Goal: Entertainment & Leisure: Consume media (video, audio)

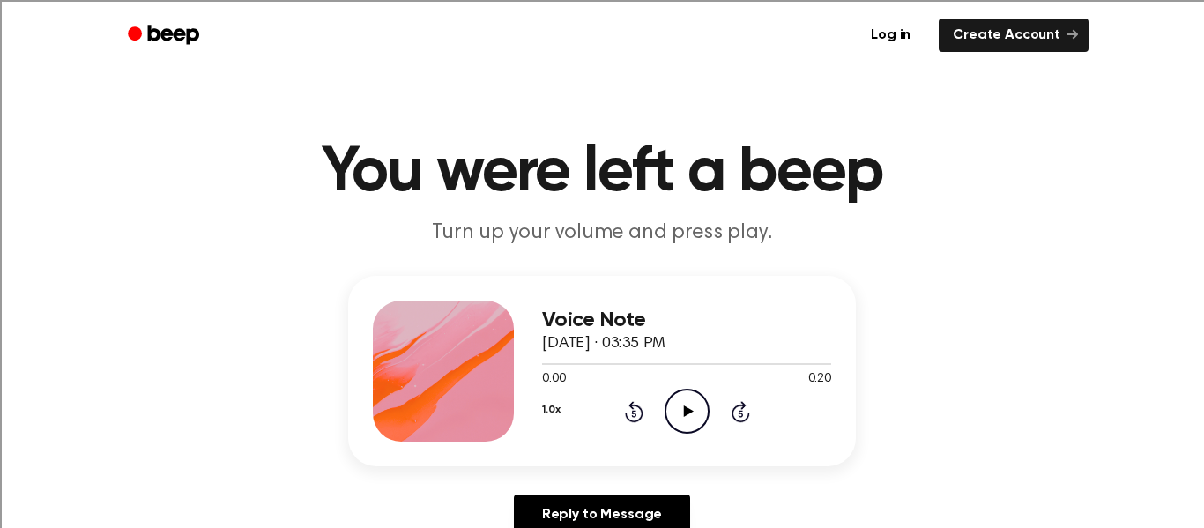
click at [690, 405] on icon "Play Audio" at bounding box center [687, 411] width 45 height 45
click at [675, 415] on icon "Play Audio" at bounding box center [687, 411] width 45 height 45
click at [682, 415] on icon "Play Audio" at bounding box center [687, 411] width 45 height 45
click at [690, 412] on icon at bounding box center [688, 410] width 10 height 11
click at [692, 412] on icon at bounding box center [688, 410] width 10 height 11
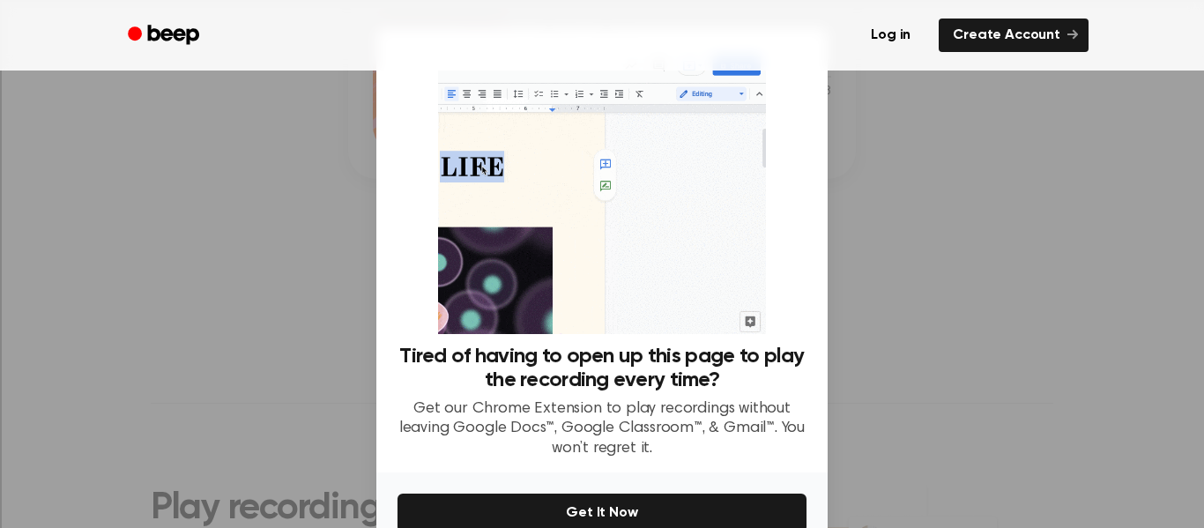
scroll to position [93, 0]
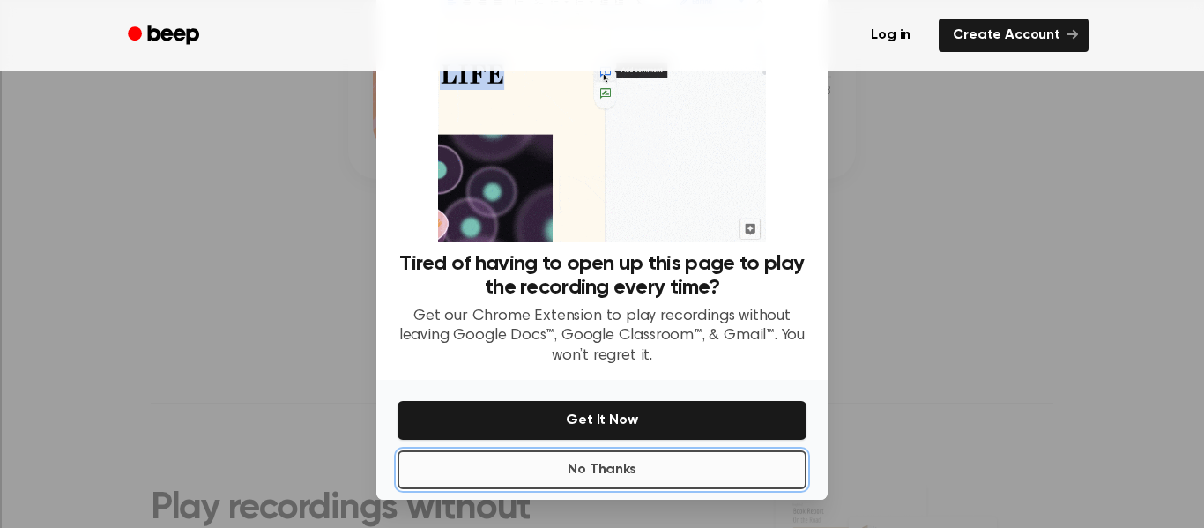
click at [614, 464] on button "No Thanks" at bounding box center [601, 469] width 409 height 39
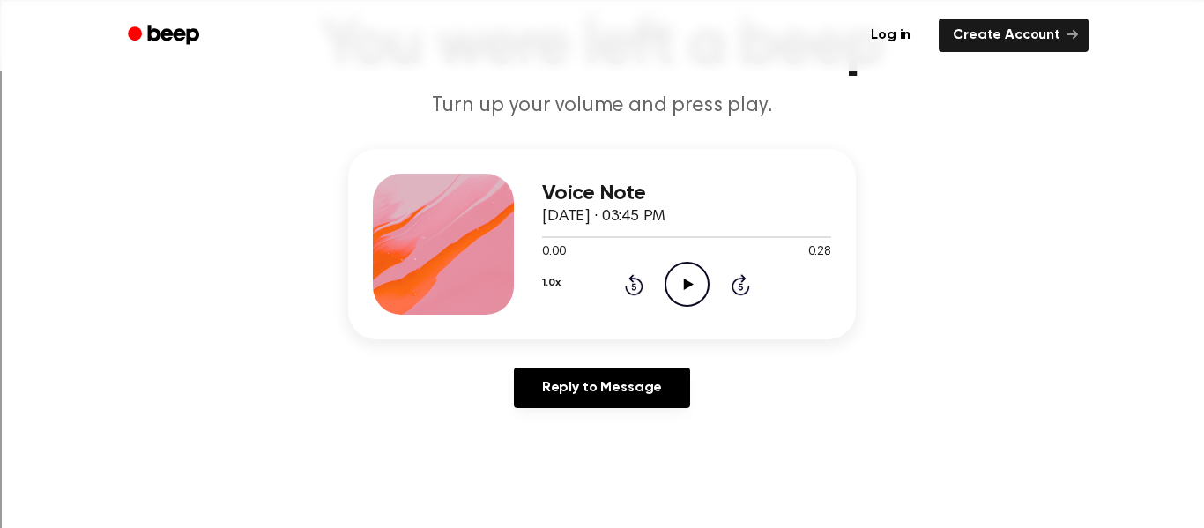
scroll to position [0, 0]
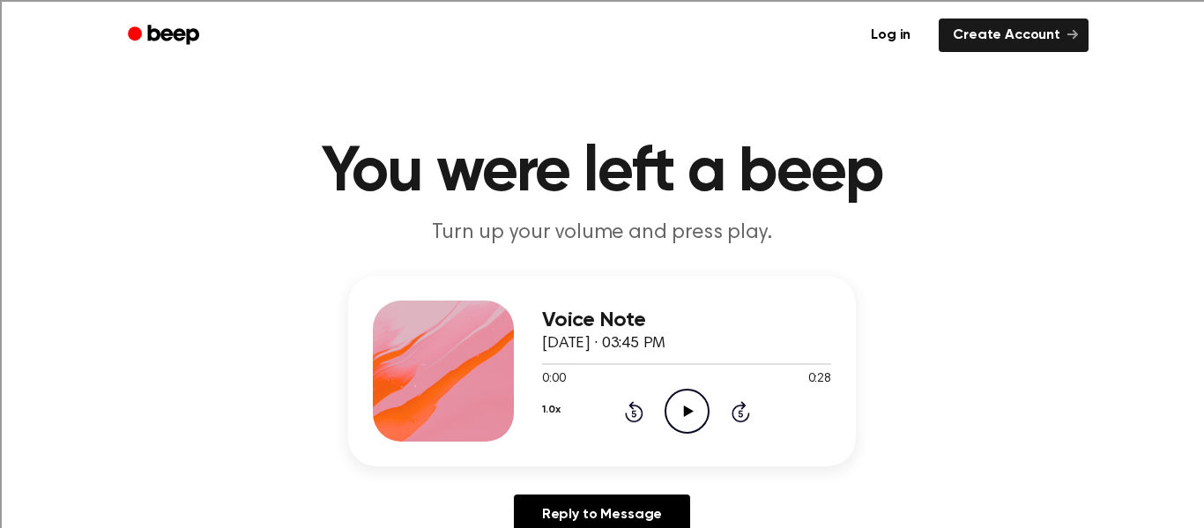
click at [681, 400] on icon "Play Audio" at bounding box center [687, 411] width 45 height 45
